Goal: Find specific page/section: Find specific page/section

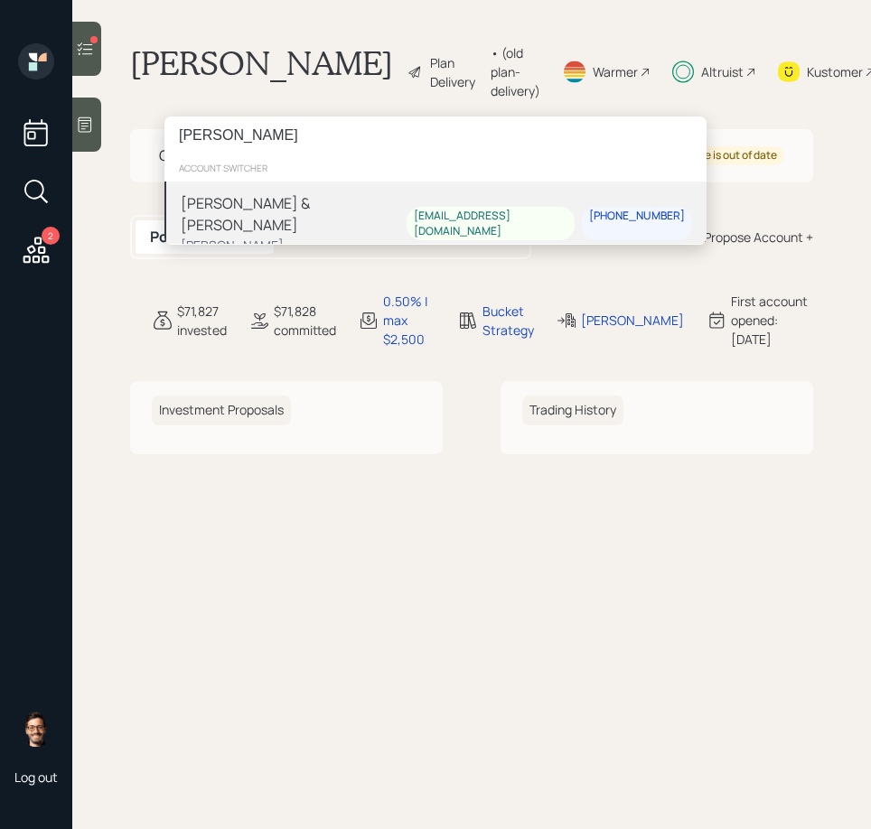
type input "stanley taylor"
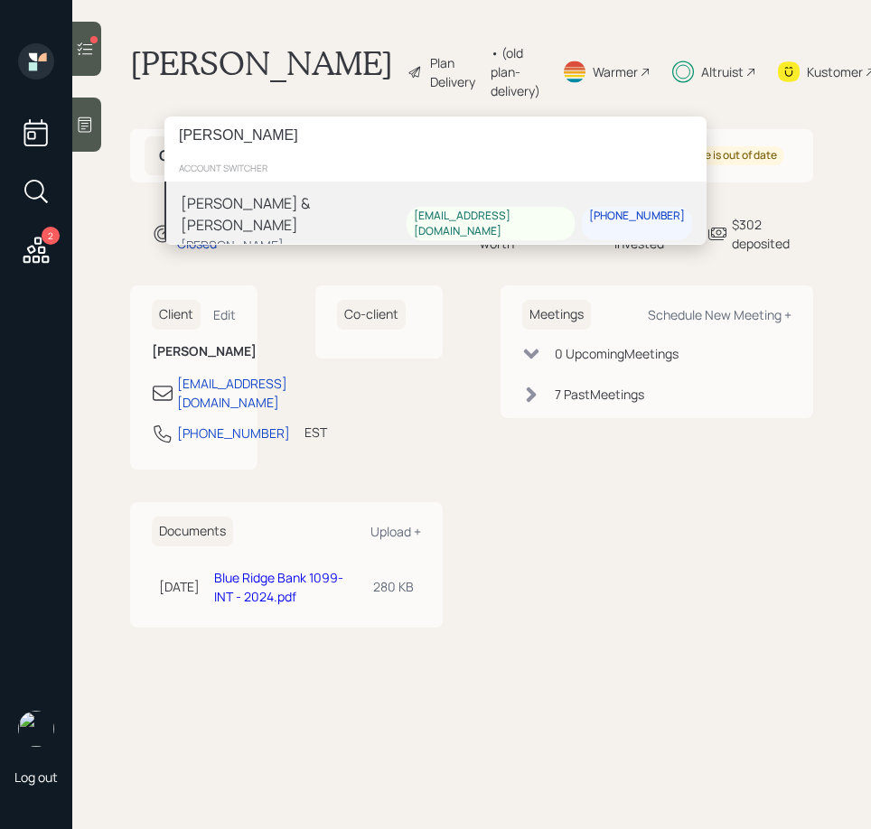
type input "[PERSON_NAME]"
click at [263, 201] on div "Christina & Stanley Taylor" at bounding box center [294, 213] width 226 height 43
